Goal: Task Accomplishment & Management: Manage account settings

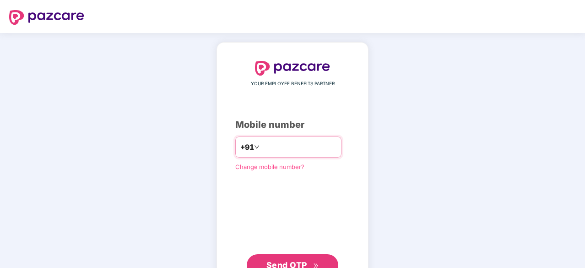
type input "**********"
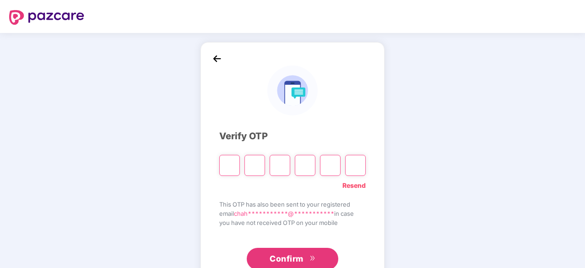
type input "*"
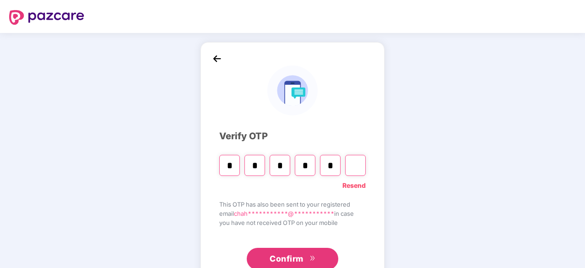
type input "*"
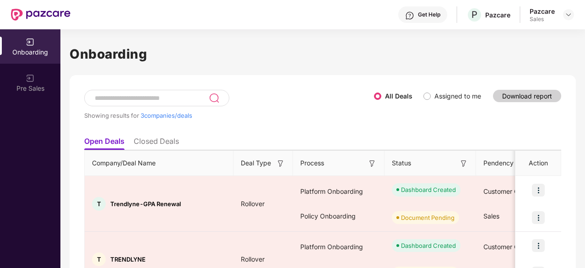
click at [152, 144] on li "Closed Deals" at bounding box center [156, 142] width 45 height 13
